Goal: Task Accomplishment & Management: Manage account settings

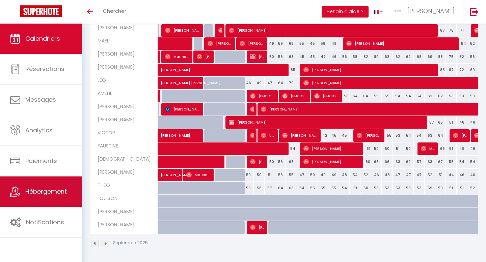
scroll to position [208, 0]
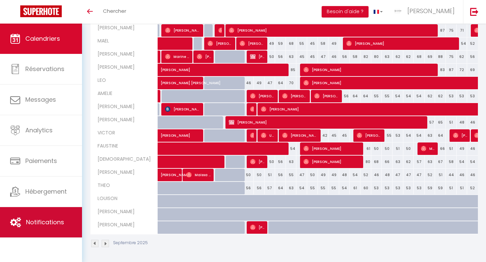
click at [46, 223] on span "Notifications" at bounding box center [45, 222] width 38 height 8
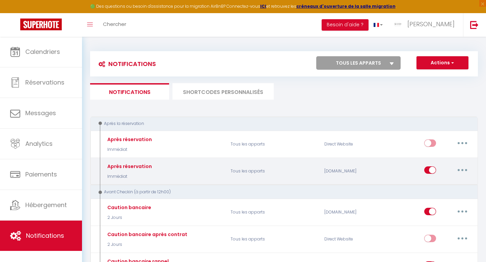
select select
checkbox input "false"
select select
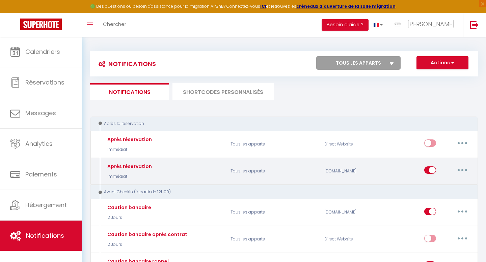
checkbox input "false"
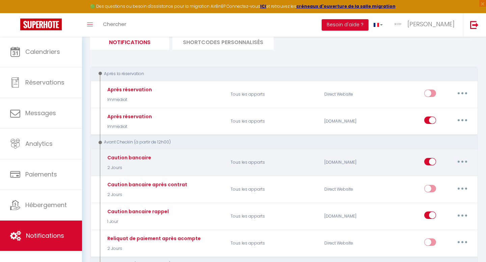
scroll to position [51, 0]
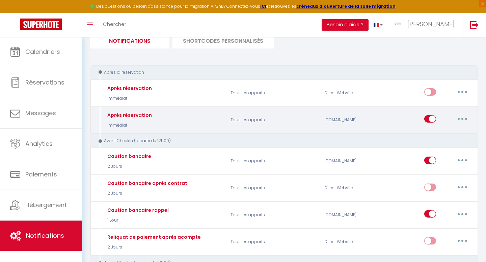
click at [464, 119] on button "button" at bounding box center [462, 119] width 19 height 11
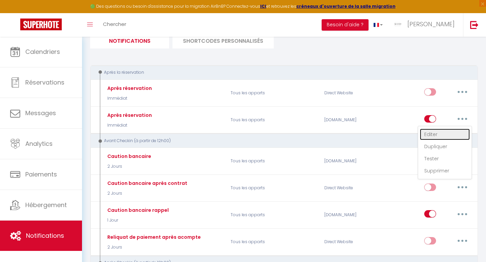
click at [432, 136] on link "Editer" at bounding box center [445, 134] width 50 height 11
type input "Après réservation"
select select "Immédiat"
select select "if_booking_is_paid"
checkbox input "true"
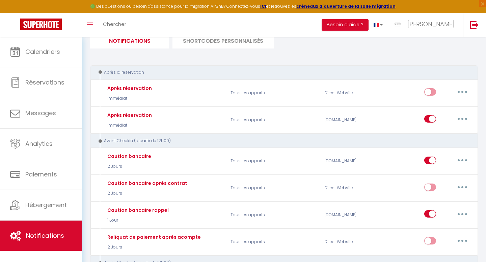
checkbox input "false"
radio input "true"
type input "✅ Confirmation de votre réservation hébergement"
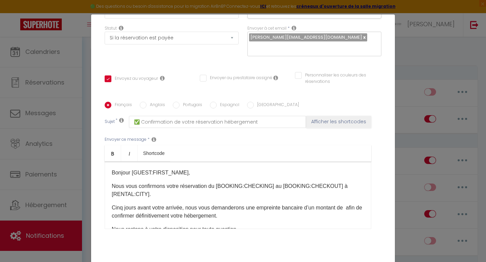
scroll to position [114, 0]
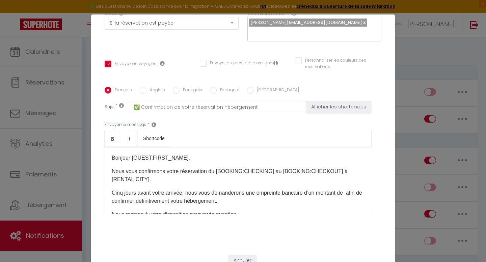
click at [115, 189] on p "Cinq jours avant votre arrivée, nous vous demanderons une empreinte bancaire d’…" at bounding box center [238, 197] width 252 height 16
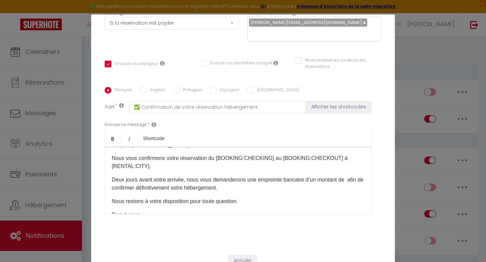
scroll to position [15, 0]
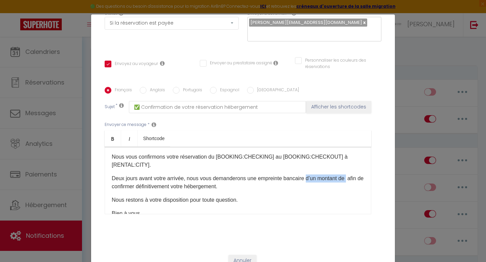
drag, startPoint x: 308, startPoint y: 170, endPoint x: 350, endPoint y: 171, distance: 41.8
click at [350, 175] on p "Deux jours avant votre arrivée, nous vous demanderons une empreinte bancaire d’…" at bounding box center [238, 183] width 252 height 16
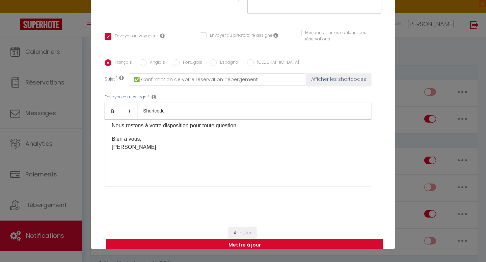
scroll to position [29, 0]
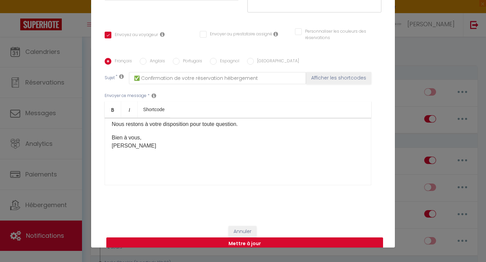
click at [192, 238] on button "Mettre à jour" at bounding box center [244, 244] width 277 height 13
checkbox input "true"
checkbox input "false"
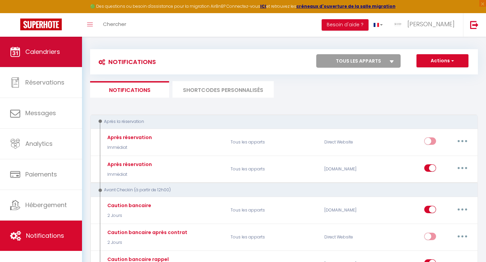
scroll to position [0, 0]
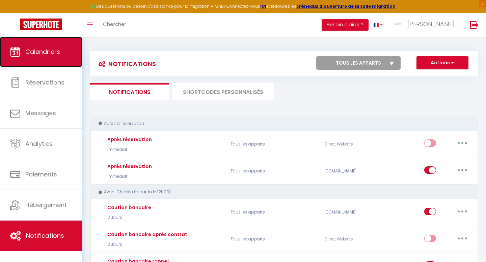
click at [44, 47] on link "Calendriers" at bounding box center [41, 52] width 82 height 30
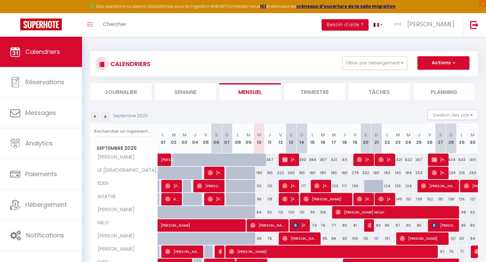
click at [93, 118] on img at bounding box center [94, 116] width 7 height 7
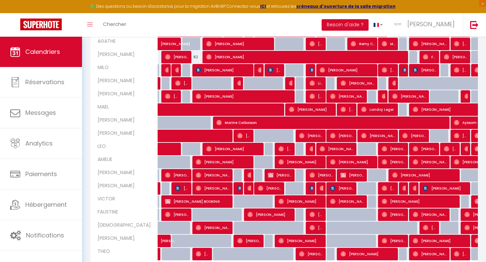
scroll to position [192, 0]
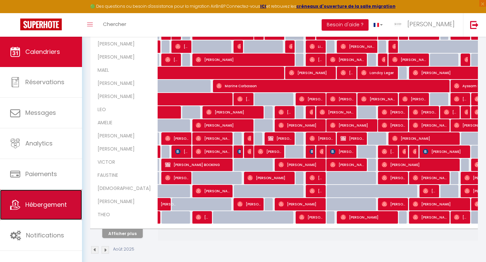
click at [43, 199] on link "Hébergement" at bounding box center [41, 205] width 82 height 30
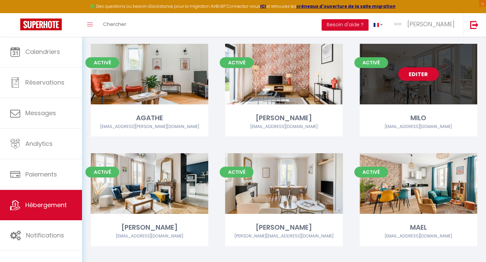
scroll to position [128, 0]
